Goal: Navigation & Orientation: Understand site structure

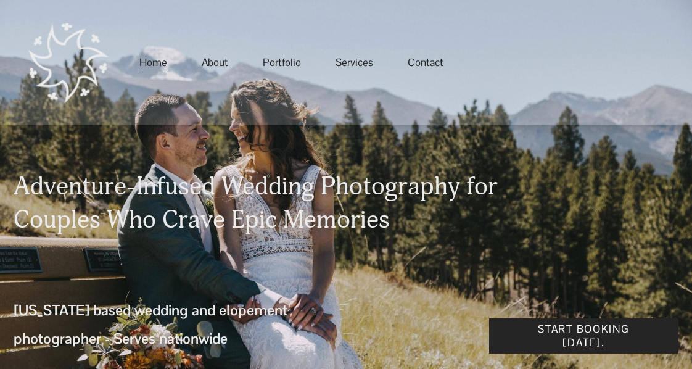
click at [202, 61] on link "About" at bounding box center [215, 62] width 27 height 22
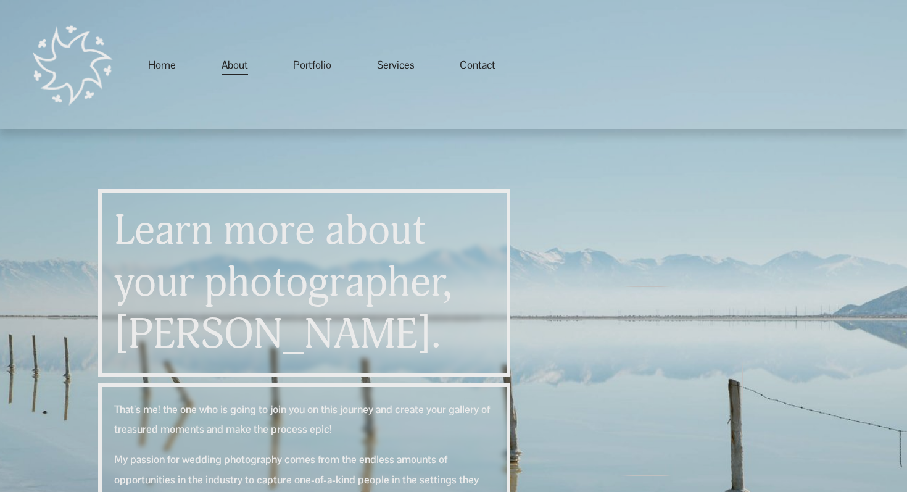
click at [399, 66] on link "Services" at bounding box center [396, 65] width 38 height 22
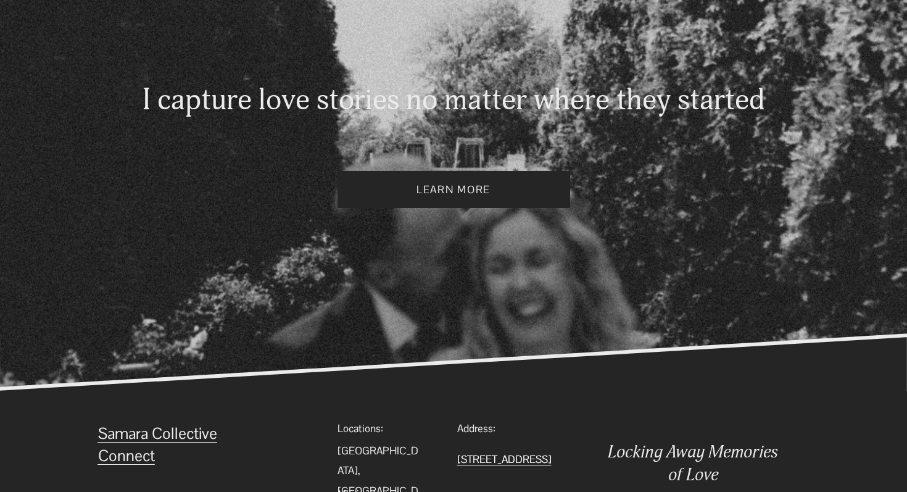
scroll to position [2430, 0]
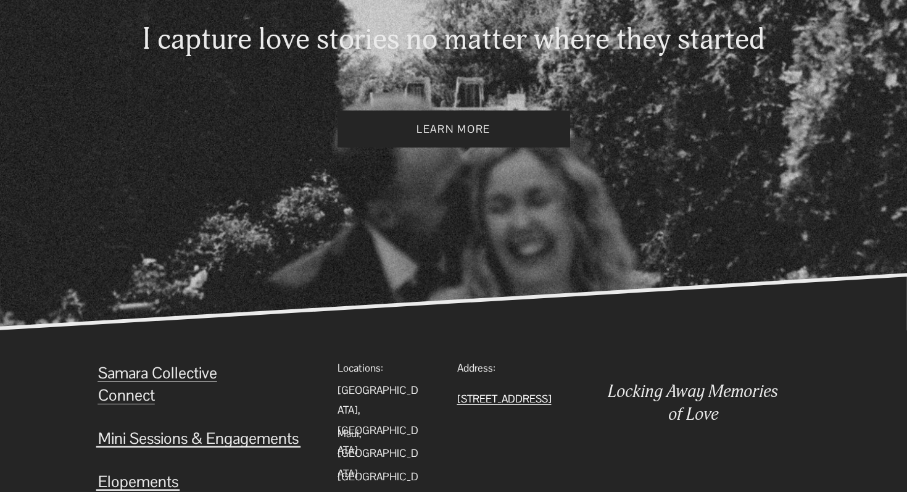
click at [131, 372] on span "Samara Collective" at bounding box center [157, 373] width 119 height 20
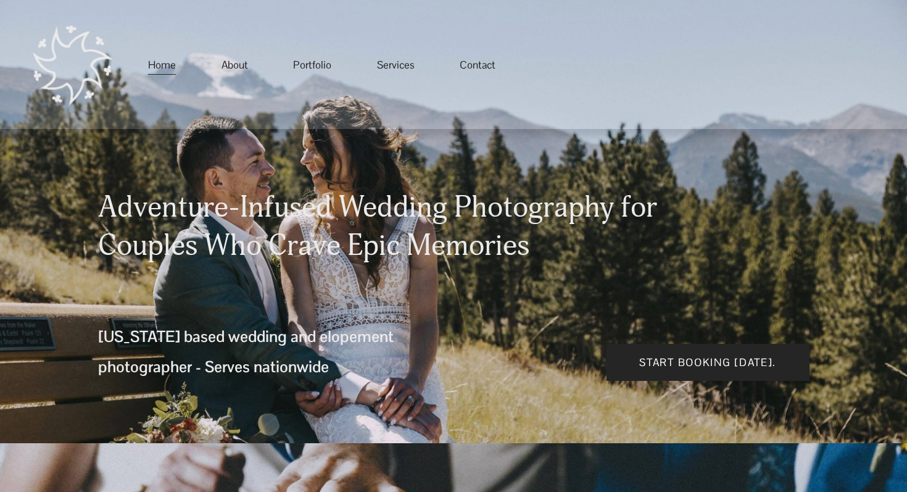
click at [479, 64] on link "Contact" at bounding box center [478, 65] width 36 height 22
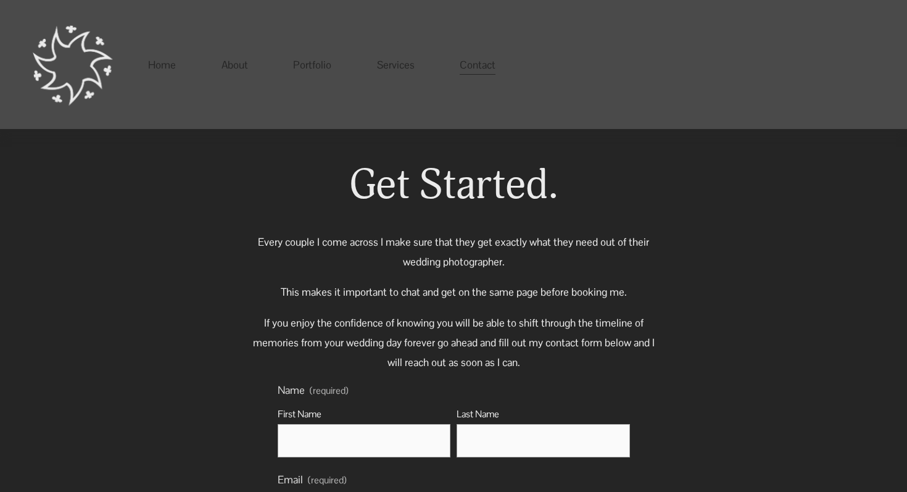
click at [160, 67] on link "Home" at bounding box center [162, 65] width 28 height 22
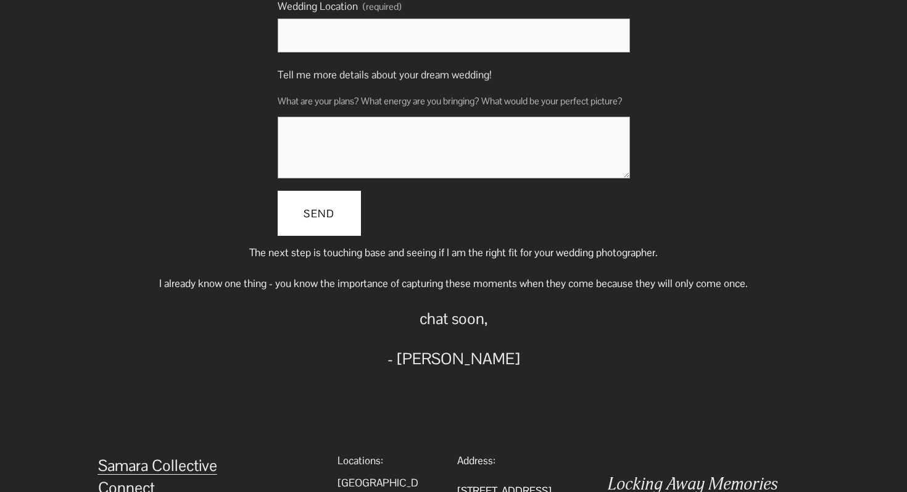
scroll to position [2394, 0]
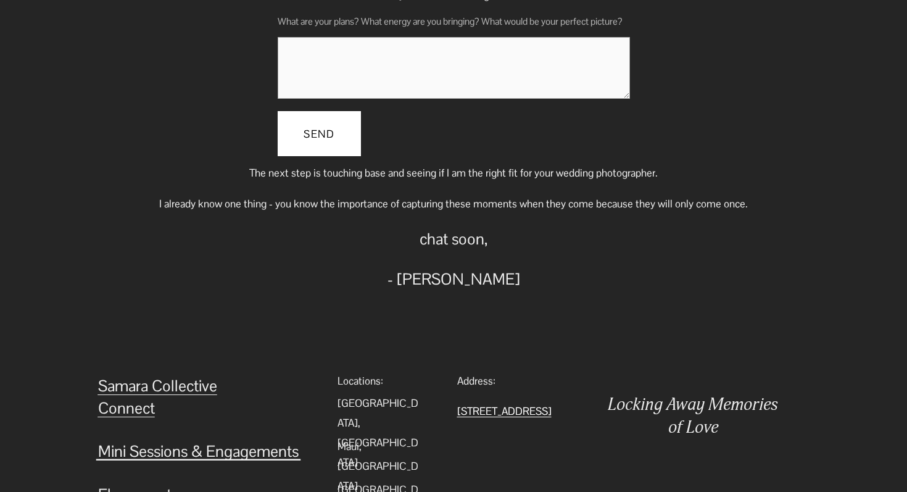
click at [136, 398] on span "Connect" at bounding box center [126, 408] width 57 height 20
